Goal: Task Accomplishment & Management: Complete application form

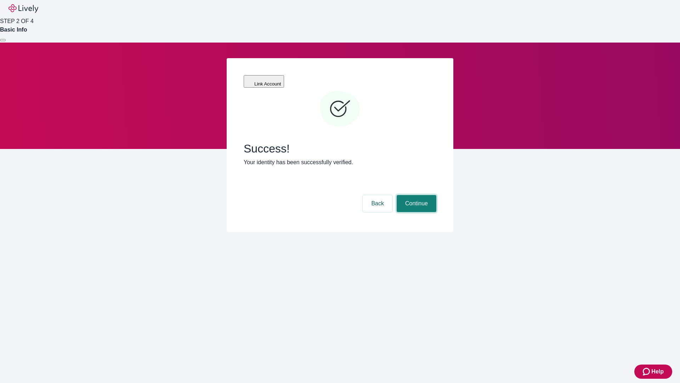
click at [416, 195] on button "Continue" at bounding box center [417, 203] width 40 height 17
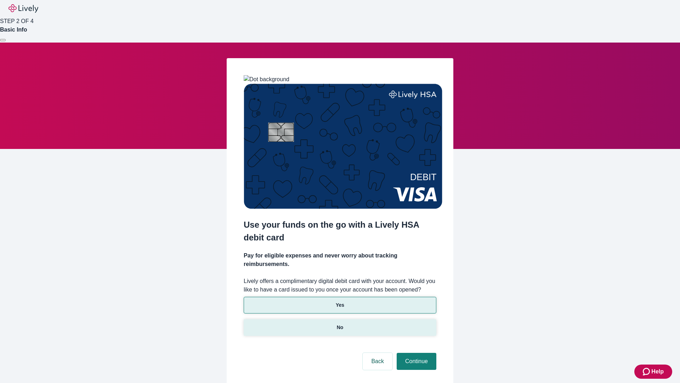
click at [340, 324] on p "No" at bounding box center [340, 327] width 7 height 7
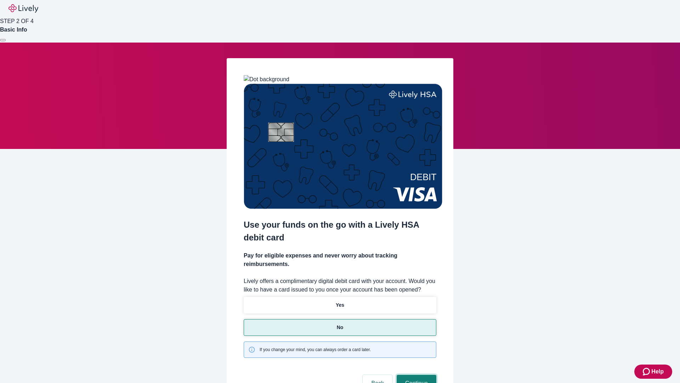
click at [416, 375] on button "Continue" at bounding box center [417, 383] width 40 height 17
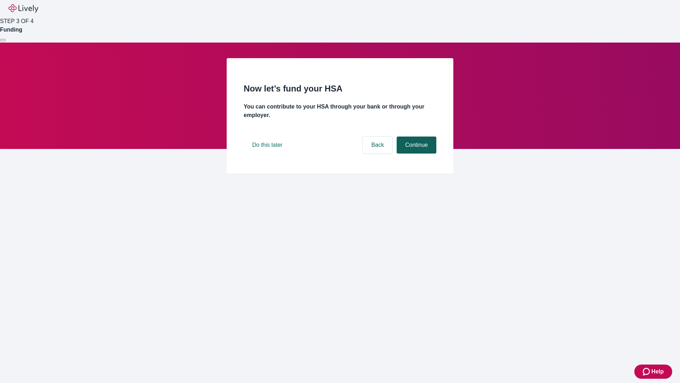
click at [416, 153] on button "Continue" at bounding box center [417, 144] width 40 height 17
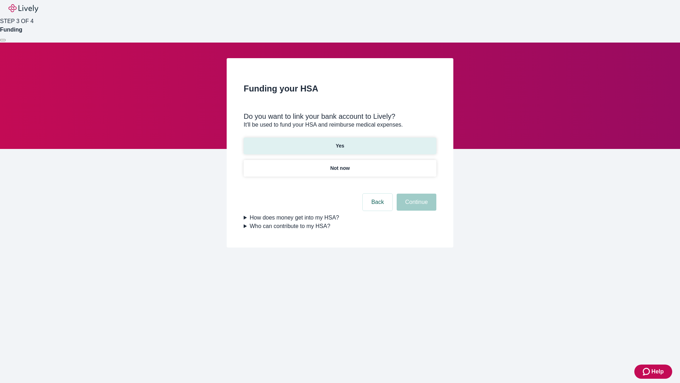
click at [340, 142] on p "Yes" at bounding box center [340, 145] width 9 height 7
click at [416, 193] on button "Continue" at bounding box center [417, 201] width 40 height 17
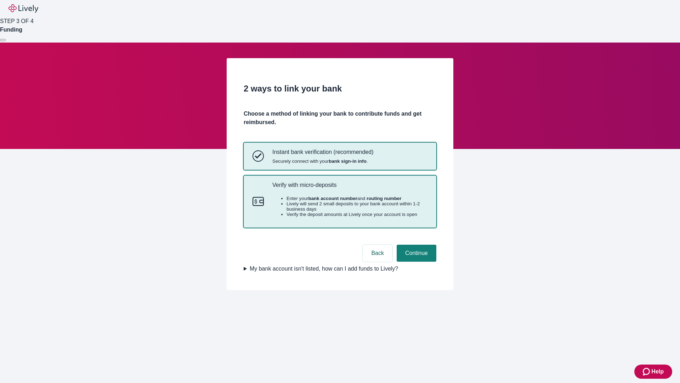
click at [350, 188] on p "Verify with micro-deposits" at bounding box center [350, 184] width 155 height 7
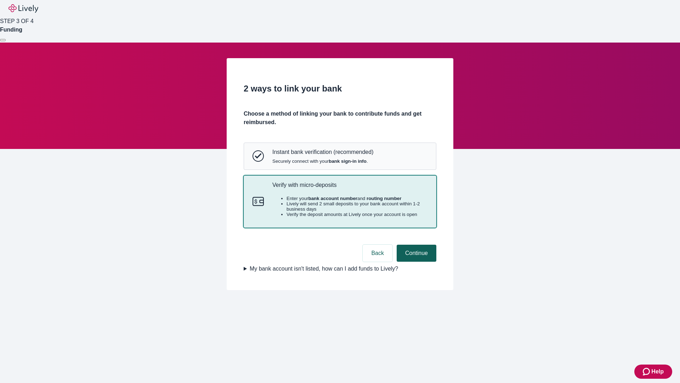
click at [416, 262] on button "Continue" at bounding box center [417, 253] width 40 height 17
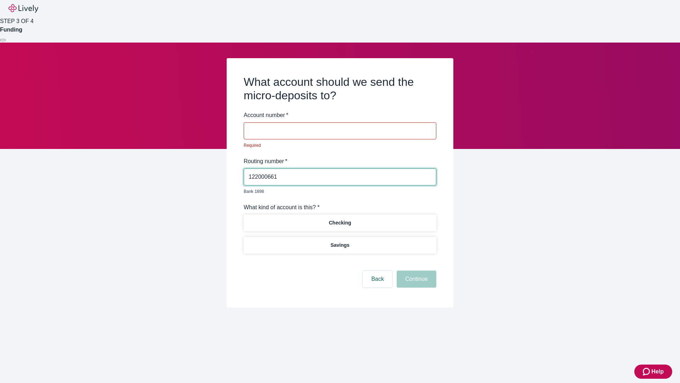
type input "122000661"
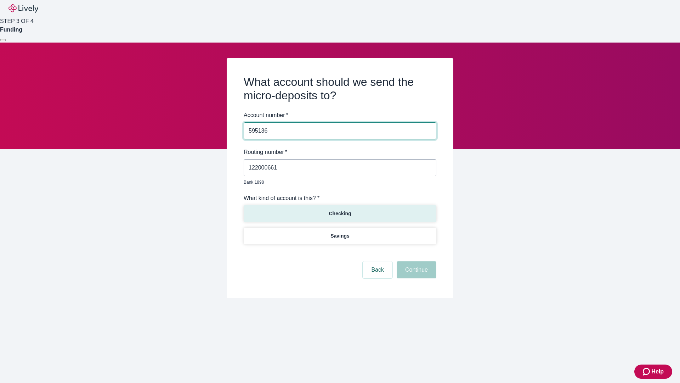
type input "595136"
click at [340, 210] on p "Checking" at bounding box center [340, 213] width 22 height 7
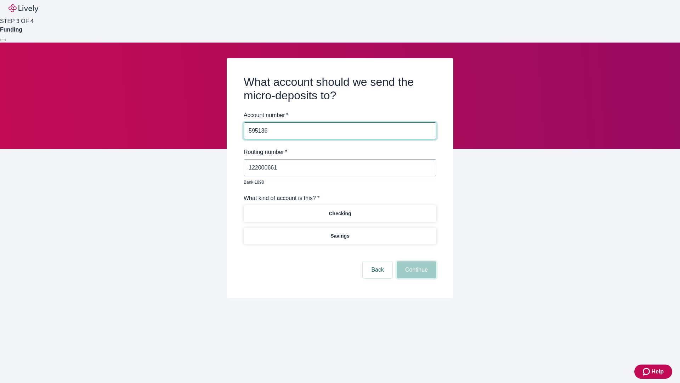
click at [416, 262] on button "Continue" at bounding box center [417, 269] width 40 height 17
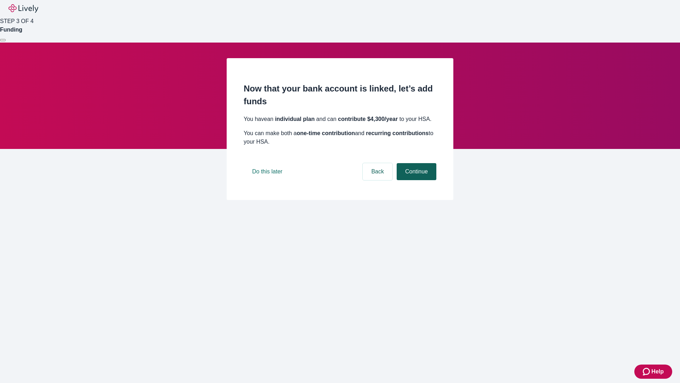
click at [416, 180] on button "Continue" at bounding box center [417, 171] width 40 height 17
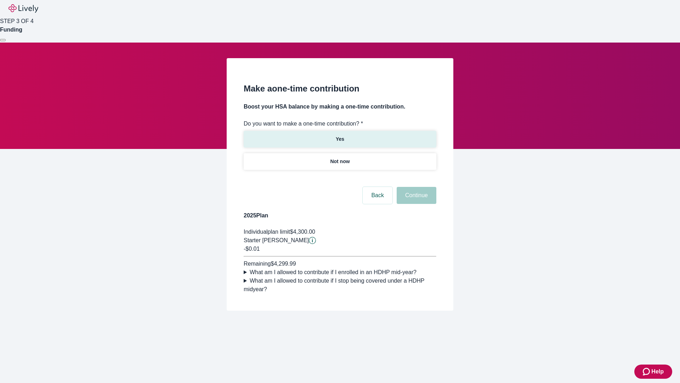
click at [340, 135] on p "Yes" at bounding box center [340, 138] width 9 height 7
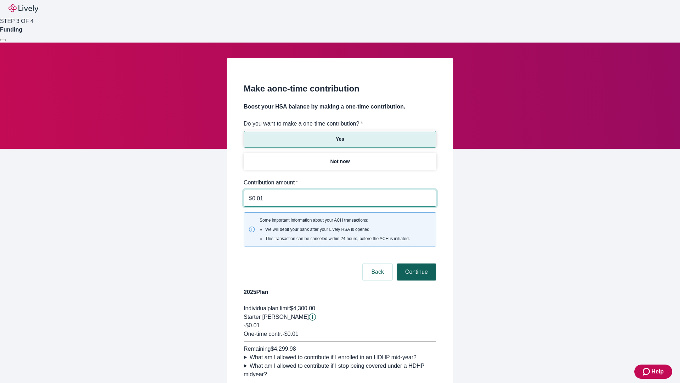
type input "0.01"
click at [416, 263] on button "Continue" at bounding box center [417, 271] width 40 height 17
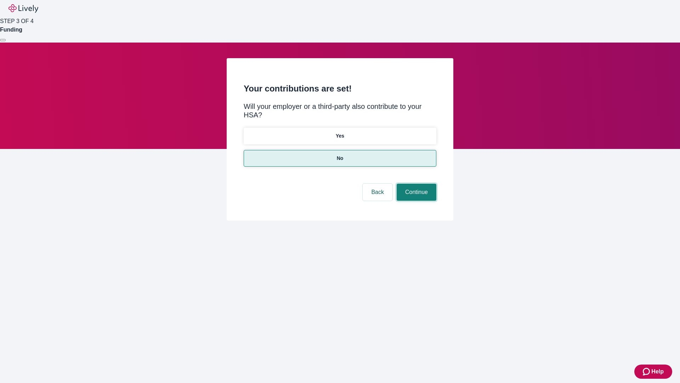
click at [416, 184] on button "Continue" at bounding box center [417, 192] width 40 height 17
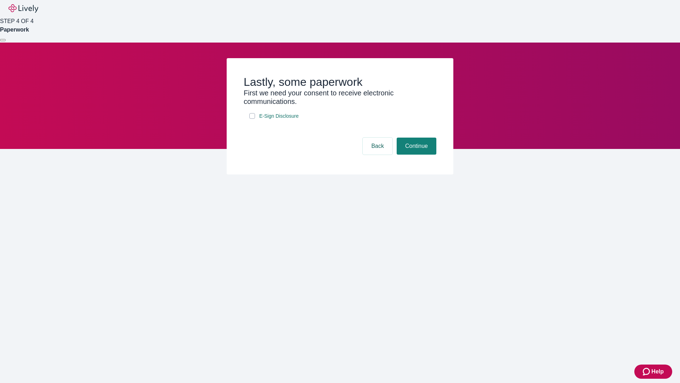
click at [252, 119] on input "E-Sign Disclosure" at bounding box center [252, 116] width 6 height 6
checkbox input "true"
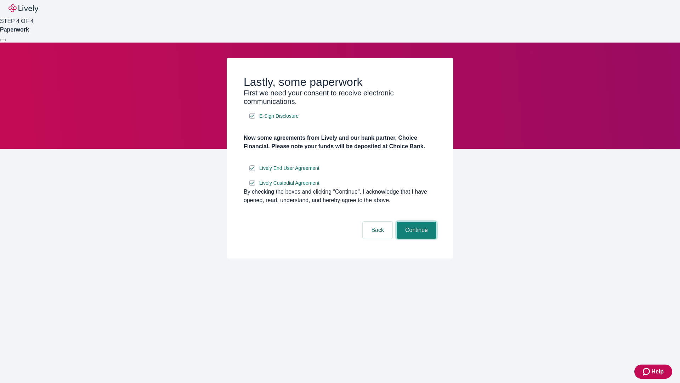
click at [416, 238] on button "Continue" at bounding box center [417, 229] width 40 height 17
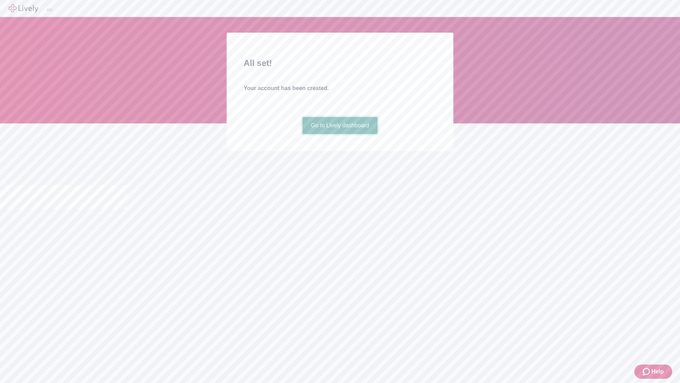
click at [340, 134] on link "Go to Lively dashboard" at bounding box center [340, 125] width 75 height 17
